Goal: Find specific page/section: Find specific page/section

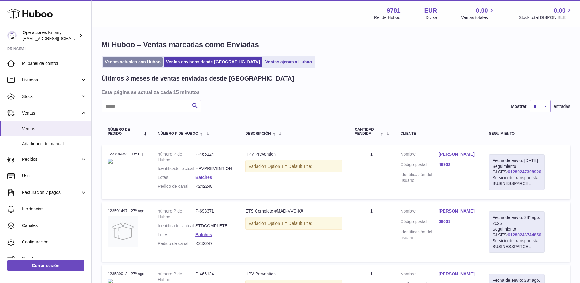
click at [140, 60] on link "Ventas actuales con Huboo" at bounding box center [133, 62] width 60 height 10
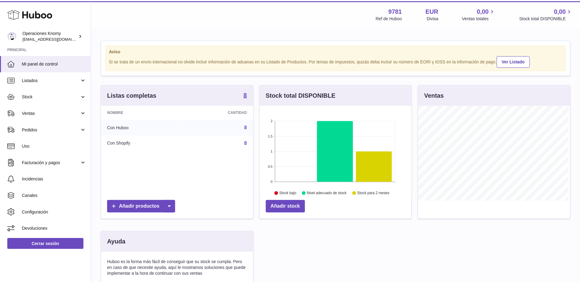
scroll to position [95, 153]
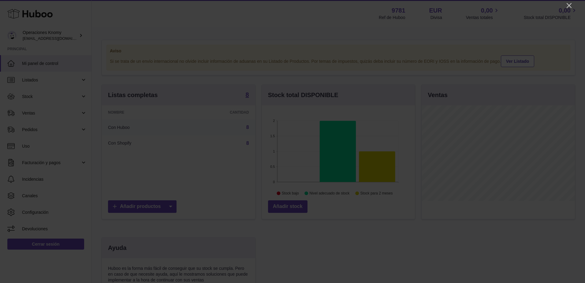
click at [569, 5] on icon "Close" at bounding box center [568, 5] width 5 height 5
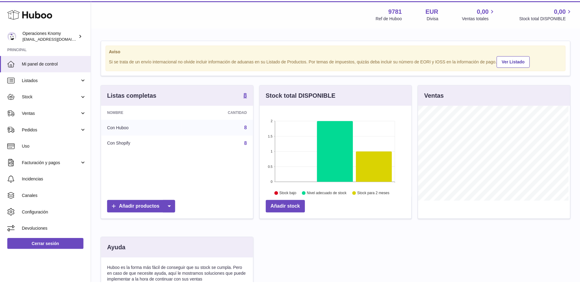
scroll to position [305717, 305661]
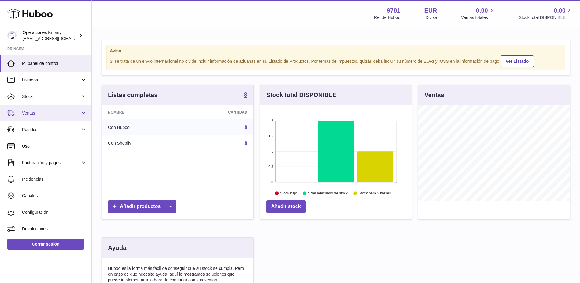
click at [54, 112] on span "Ventas" at bounding box center [51, 113] width 58 height 6
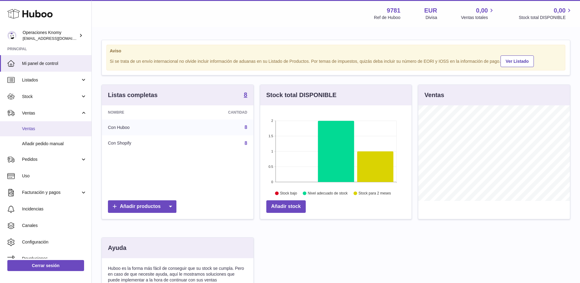
click at [58, 130] on span "Ventas" at bounding box center [54, 129] width 65 height 6
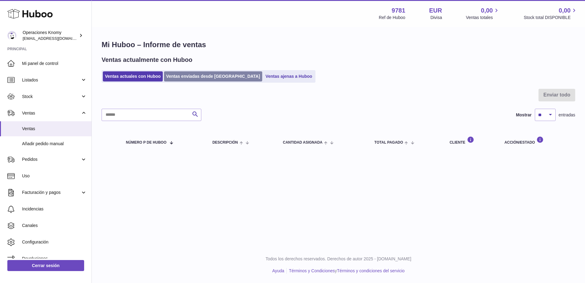
click at [207, 75] on link "Ventas enviadas desde [GEOGRAPHIC_DATA]" at bounding box center [213, 76] width 98 height 10
